Goal: Obtain resource: Download file/media

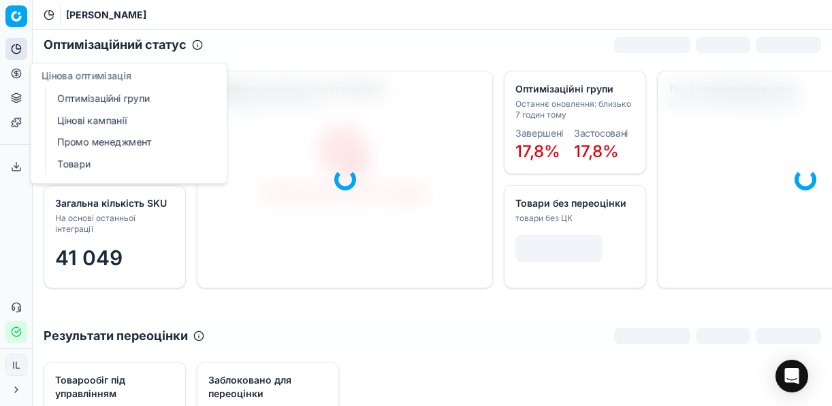
click at [84, 101] on link "Оптимізаційні групи" at bounding box center [131, 98] width 159 height 19
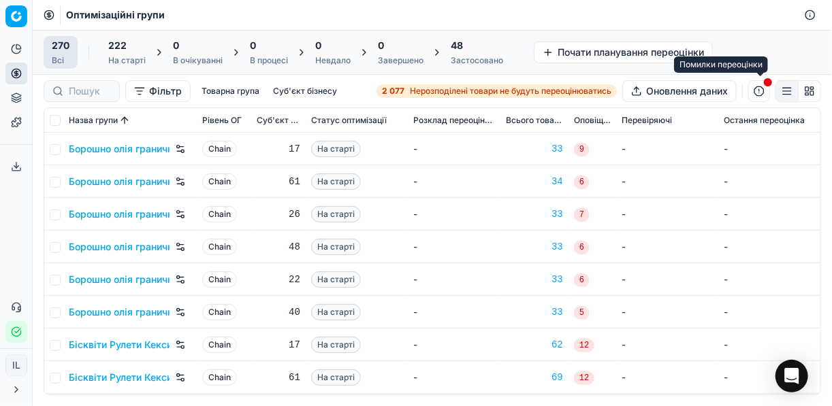
click at [761, 90] on button "button" at bounding box center [759, 91] width 22 height 22
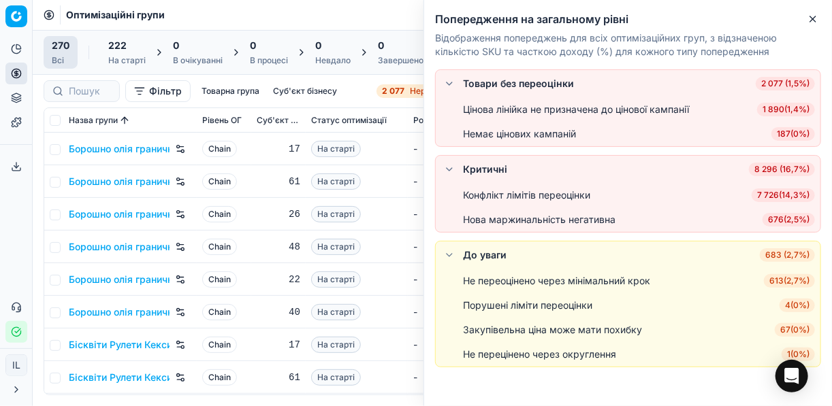
click at [783, 221] on span "676 ( 2,5% )" at bounding box center [788, 220] width 52 height 14
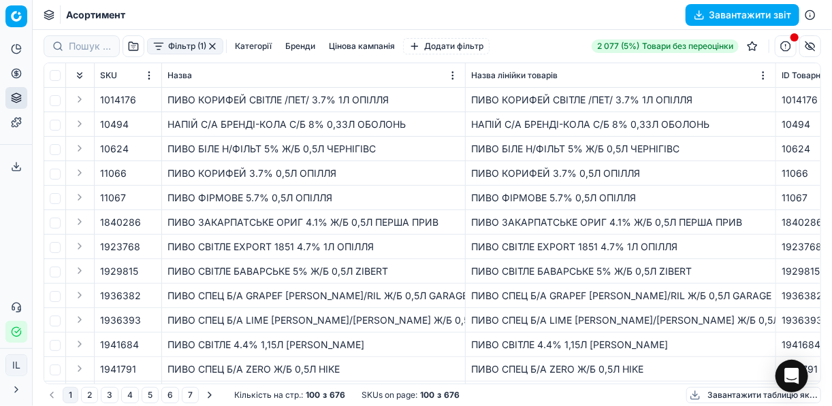
click at [696, 14] on button "Завантажити звіт" at bounding box center [743, 15] width 114 height 22
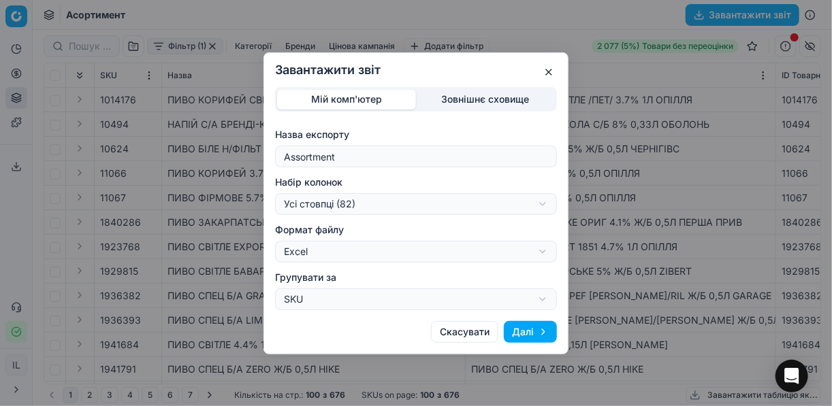
click at [532, 327] on button "Далі" at bounding box center [530, 332] width 53 height 22
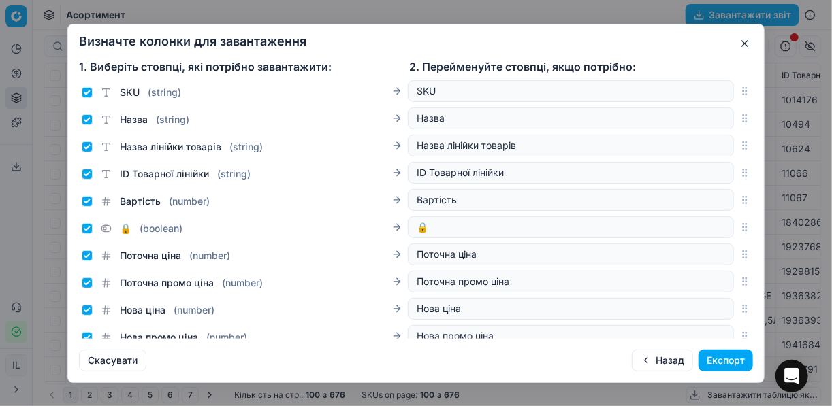
click at [728, 362] on button "Експорт" at bounding box center [725, 361] width 54 height 22
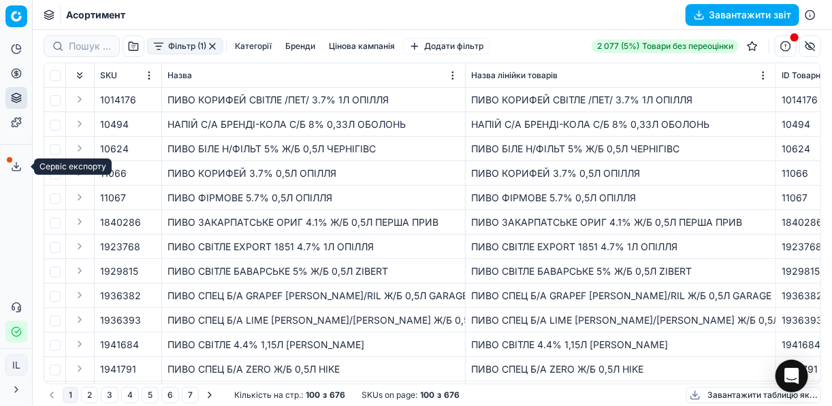
click at [15, 169] on icon at bounding box center [16, 166] width 11 height 11
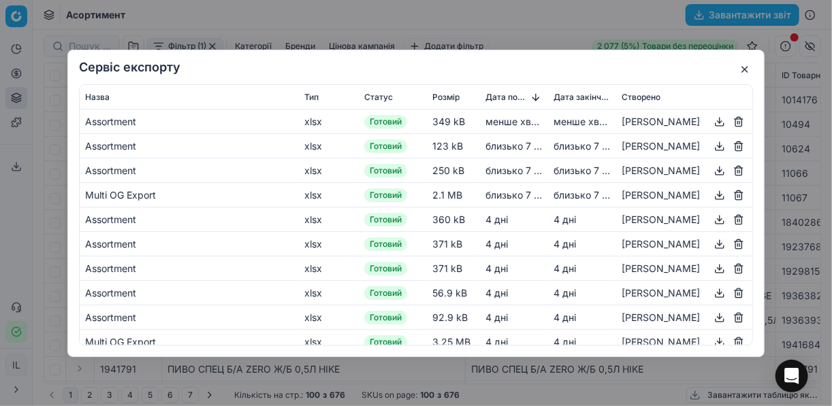
click at [711, 120] on button "button" at bounding box center [719, 121] width 16 height 16
click at [531, 18] on div "Сервіс експорту Назва Тип Статус Розмір Дата початку Дата закінчення Створено A…" at bounding box center [416, 203] width 832 height 406
